Goal: Task Accomplishment & Management: Use online tool/utility

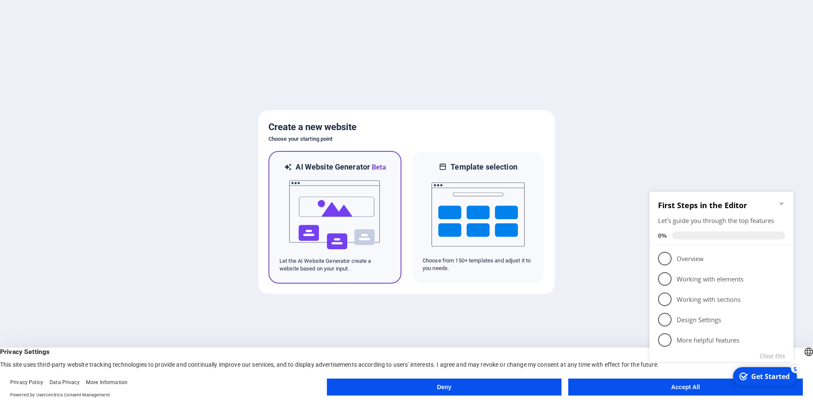
click at [333, 247] on img at bounding box center [334, 214] width 93 height 85
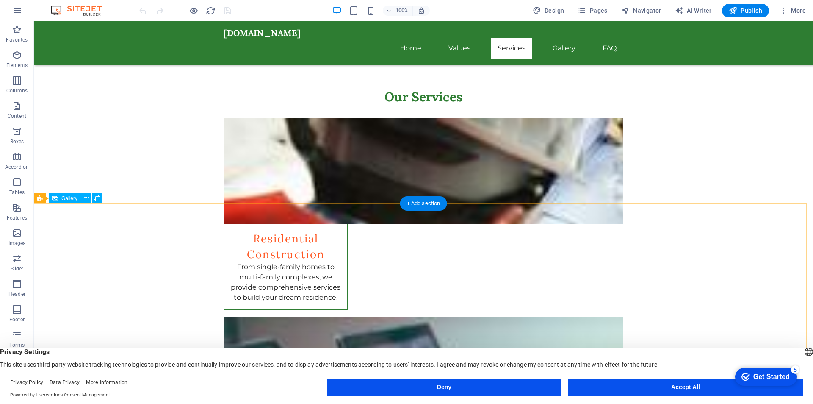
scroll to position [683, 0]
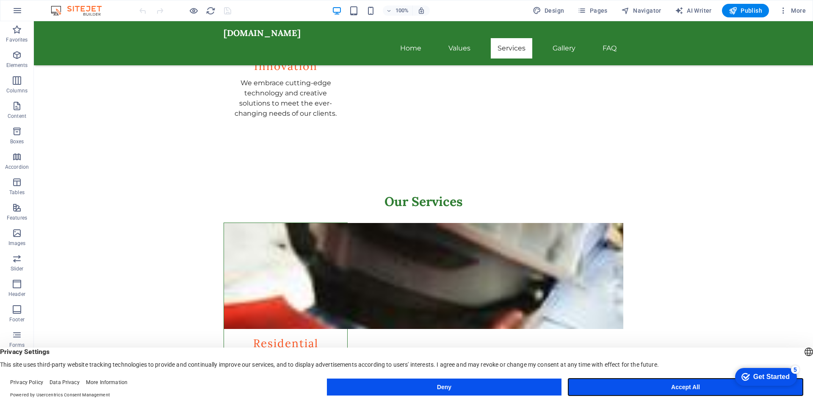
click at [654, 386] on button "Accept All" at bounding box center [685, 386] width 235 height 17
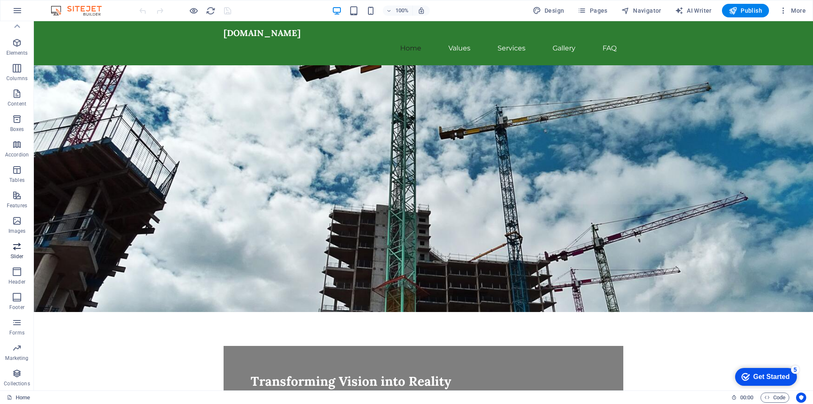
scroll to position [0, 0]
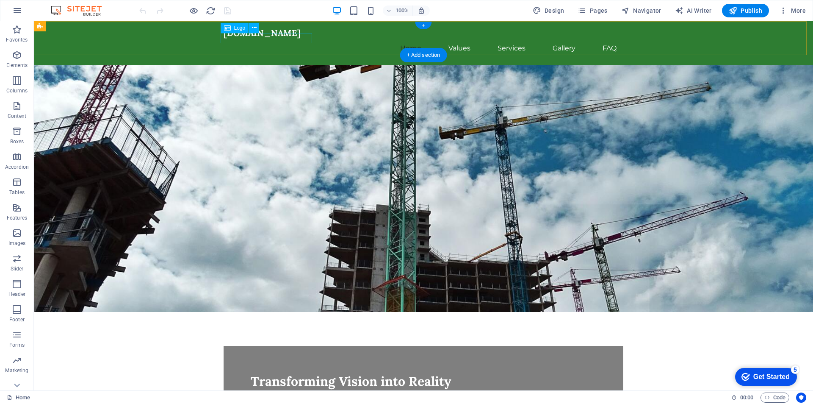
click at [274, 37] on div "[DOMAIN_NAME]" at bounding box center [424, 33] width 400 height 10
click at [247, 38] on div "[DOMAIN_NAME]" at bounding box center [424, 33] width 400 height 10
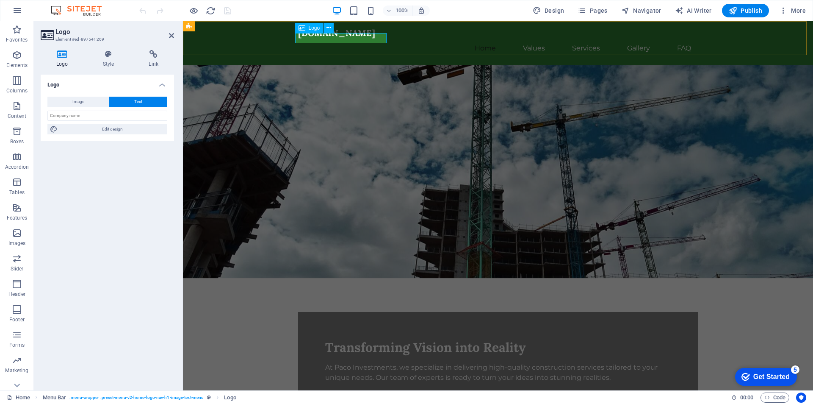
click at [300, 38] on div "[DOMAIN_NAME]" at bounding box center [498, 33] width 400 height 10
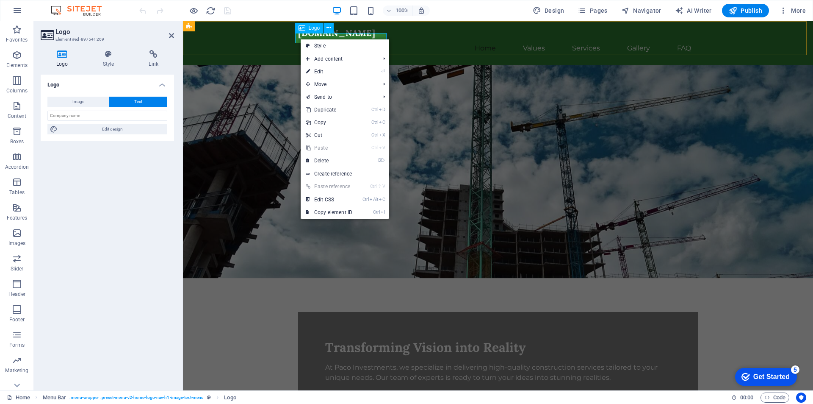
click at [298, 38] on div "[DOMAIN_NAME]" at bounding box center [498, 33] width 400 height 10
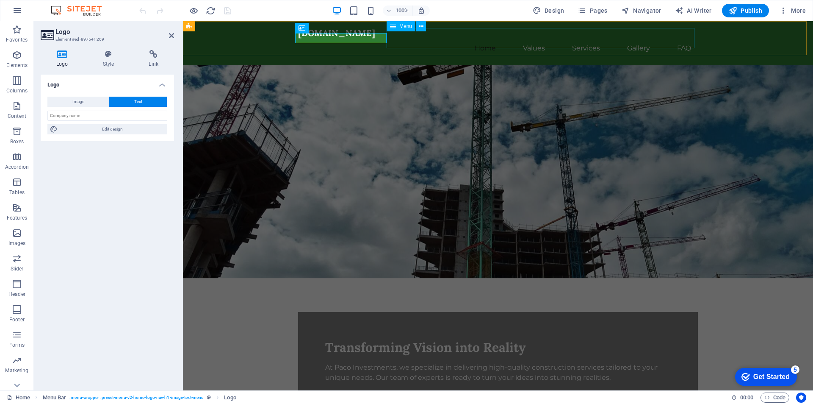
click at [427, 39] on nav "Home Values Services Gallery FAQ" at bounding box center [498, 48] width 400 height 20
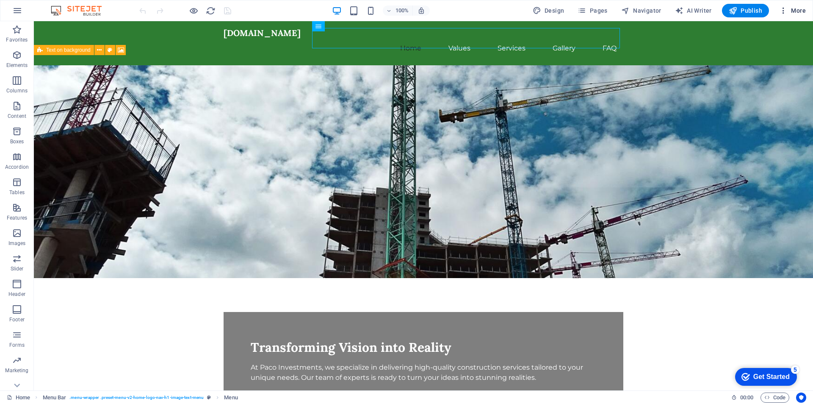
click at [801, 9] on span "More" at bounding box center [792, 10] width 27 height 8
